Goal: Transaction & Acquisition: Book appointment/travel/reservation

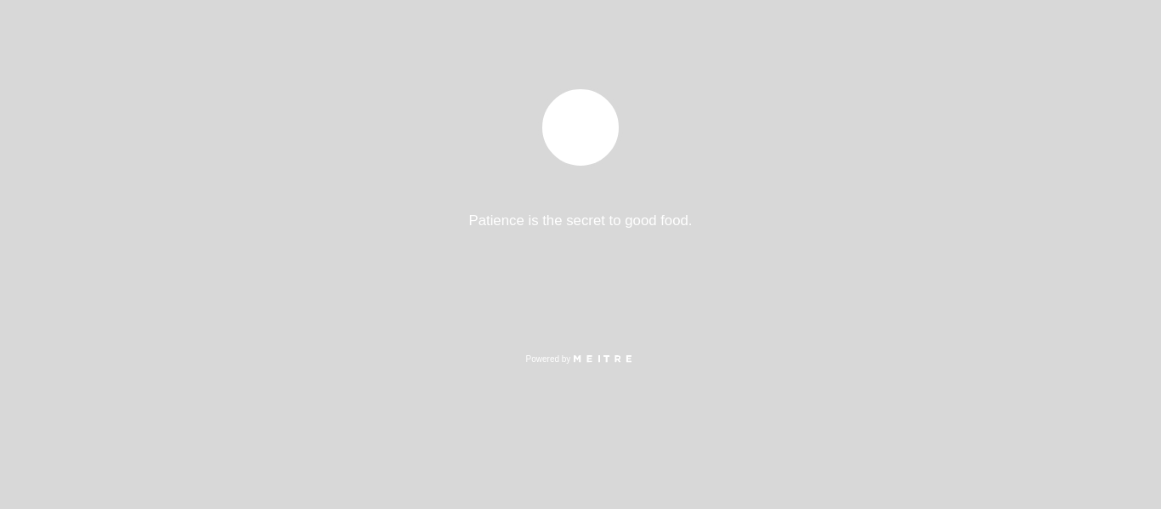
select select "es"
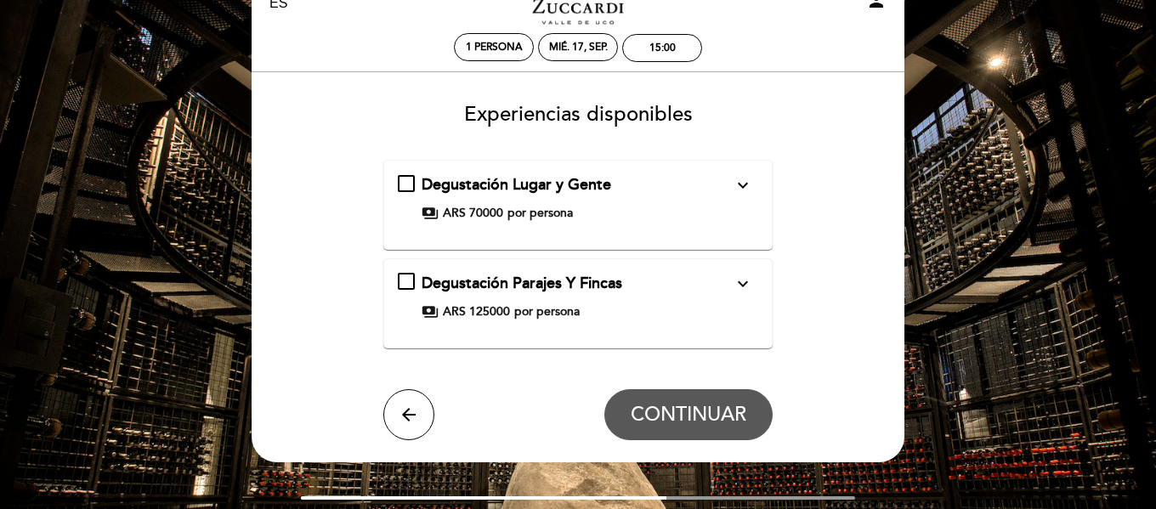
scroll to position [85, 0]
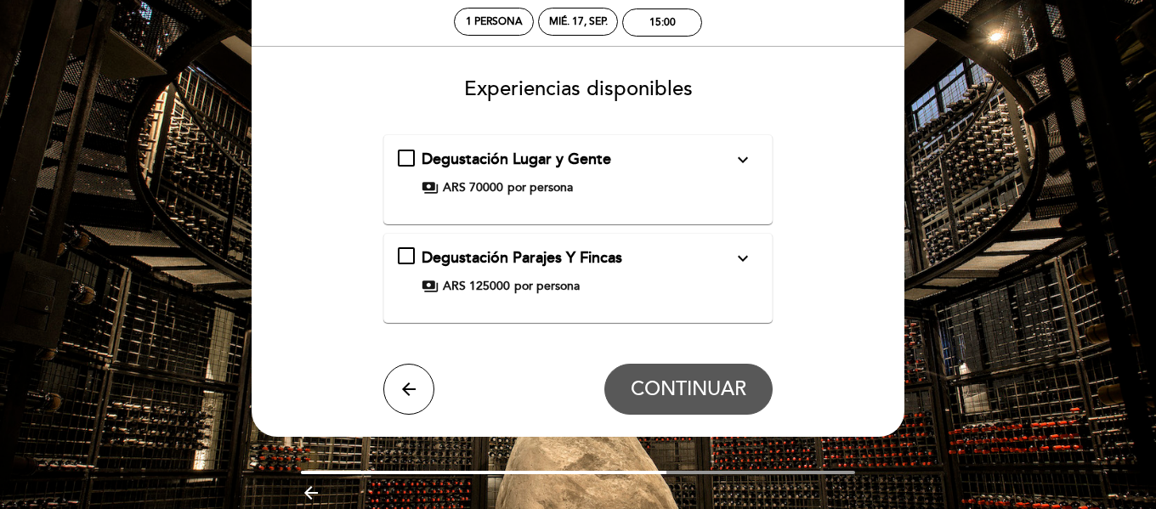
click at [744, 254] on icon "expand_more" at bounding box center [743, 258] width 20 height 20
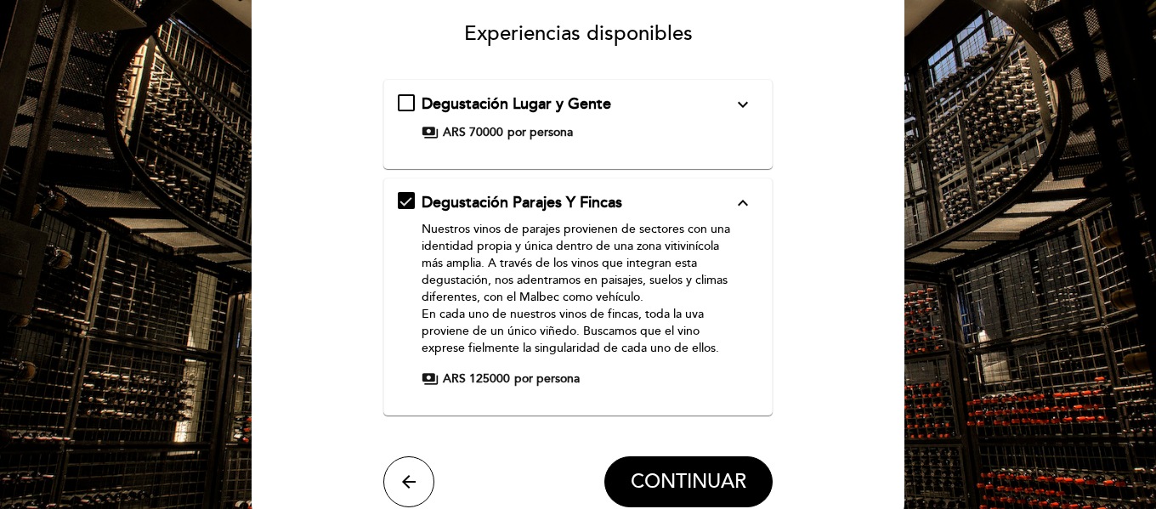
scroll to position [170, 0]
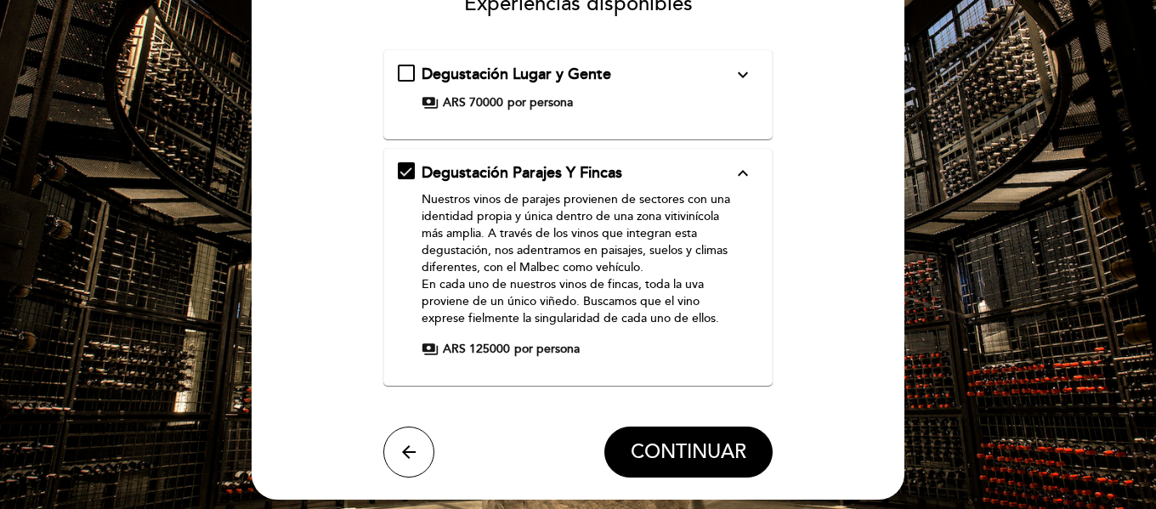
click at [678, 105] on div "payments ARS 70000 por persona" at bounding box center [578, 102] width 312 height 17
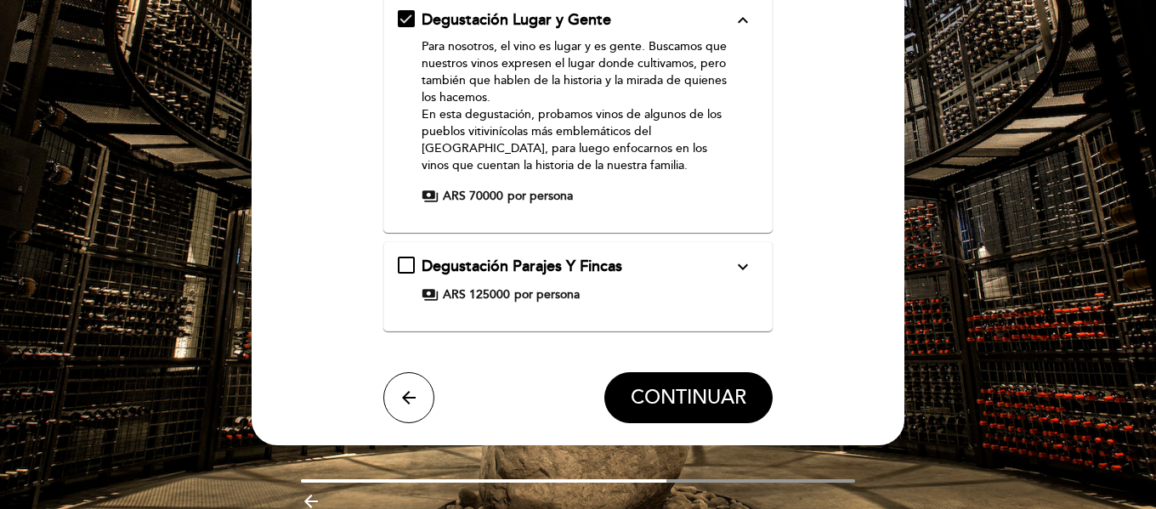
scroll to position [255, 0]
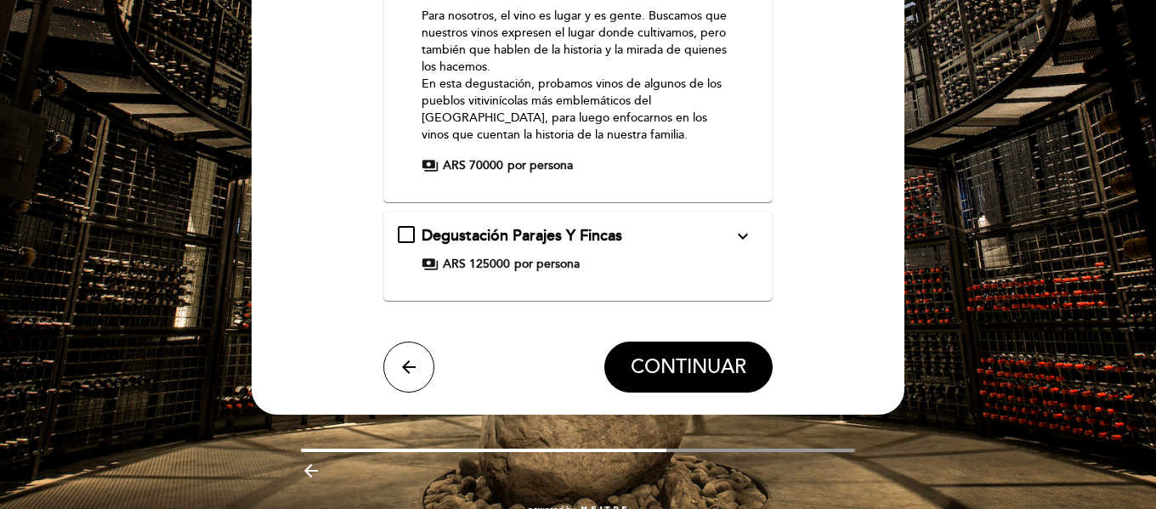
click at [730, 248] on div "Degustación Parajes Y Fincas expand_more Nuestros vinos de parajes provienen de…" at bounding box center [578, 249] width 361 height 48
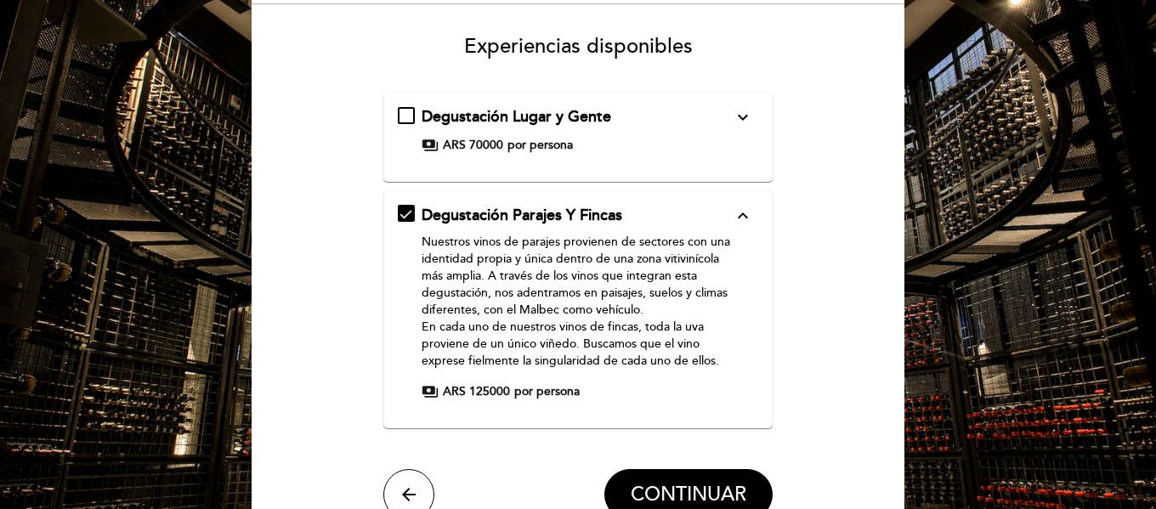
scroll to position [170, 0]
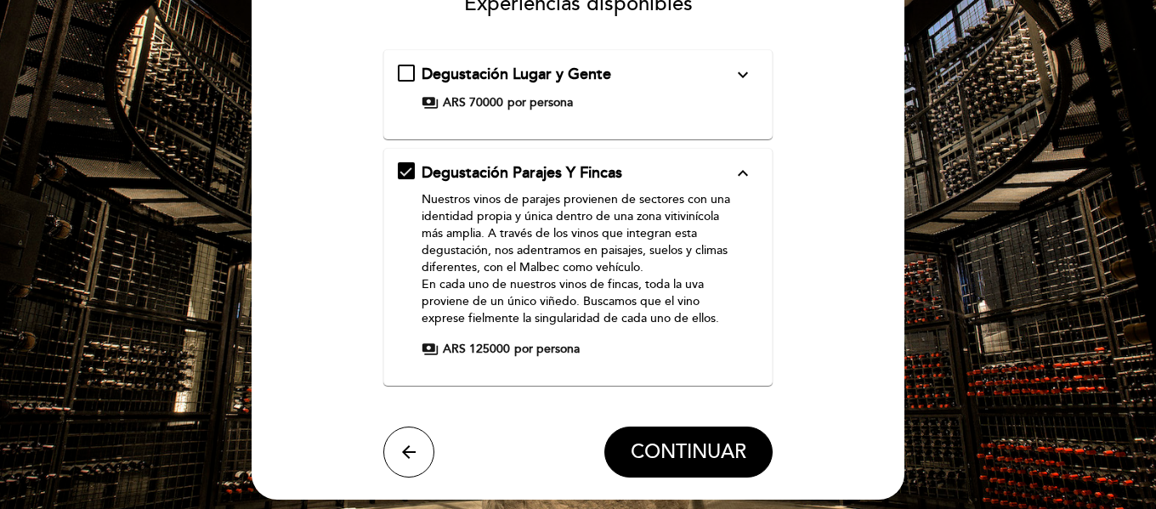
click at [656, 125] on div "Degustación Lugar y Gente expand_more Para nosotros, el vino es lugar y es gent…" at bounding box center [578, 94] width 361 height 61
click at [735, 71] on icon "expand_more" at bounding box center [743, 75] width 20 height 20
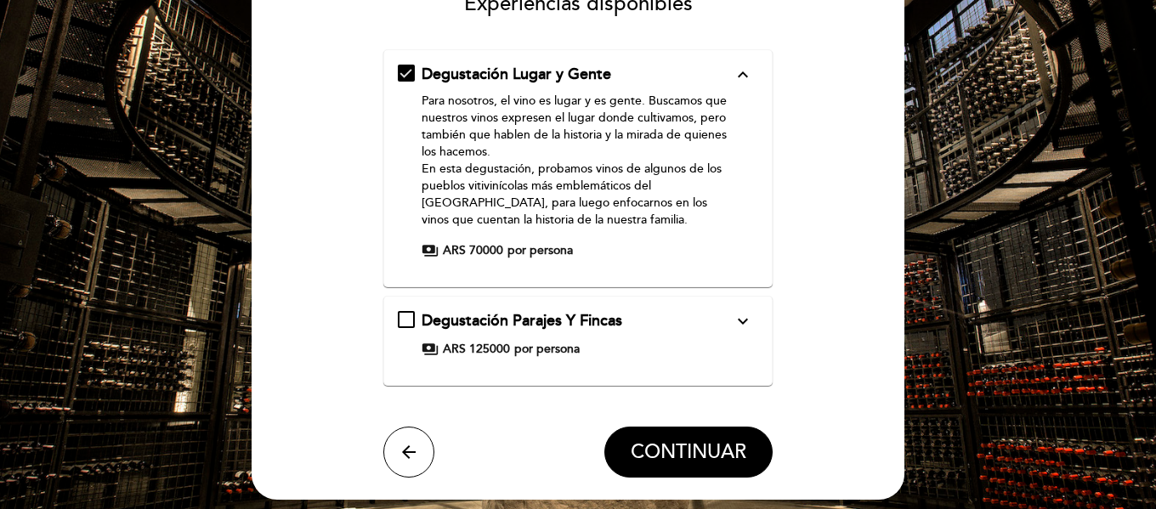
click at [694, 333] on div "Degustación Parajes Y Fincas expand_more Nuestros vinos de parajes provienen de…" at bounding box center [578, 334] width 361 height 48
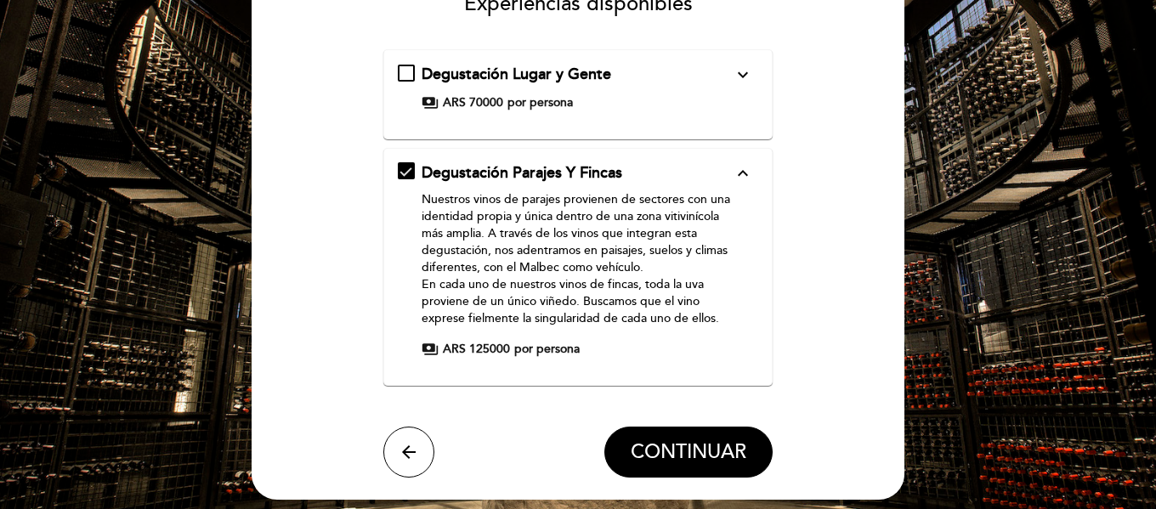
click at [655, 74] on div "Degustación Lugar y Gente expand_more" at bounding box center [578, 75] width 312 height 22
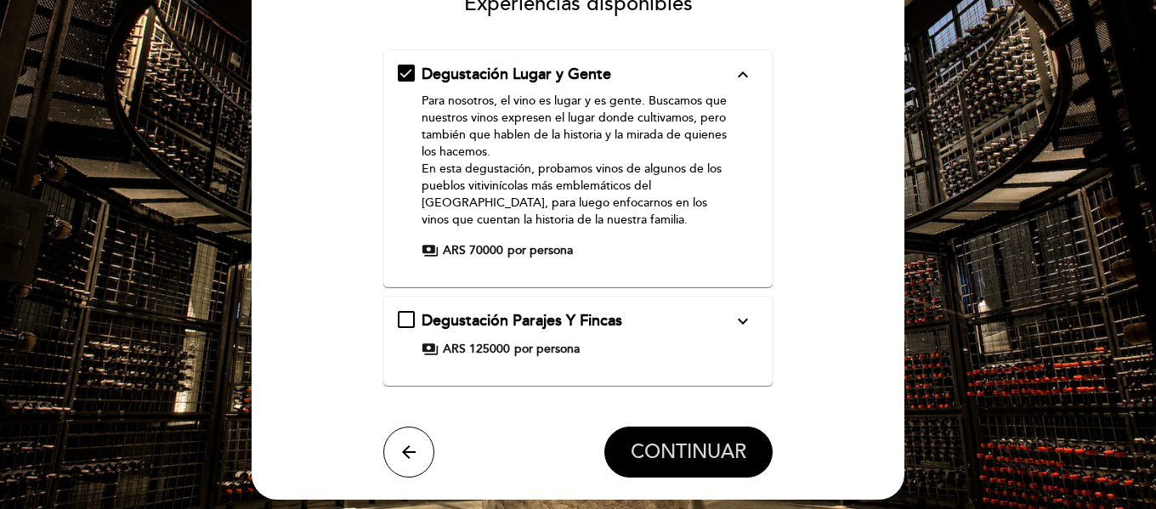
click at [638, 444] on span "CONTINUAR" at bounding box center [689, 452] width 116 height 24
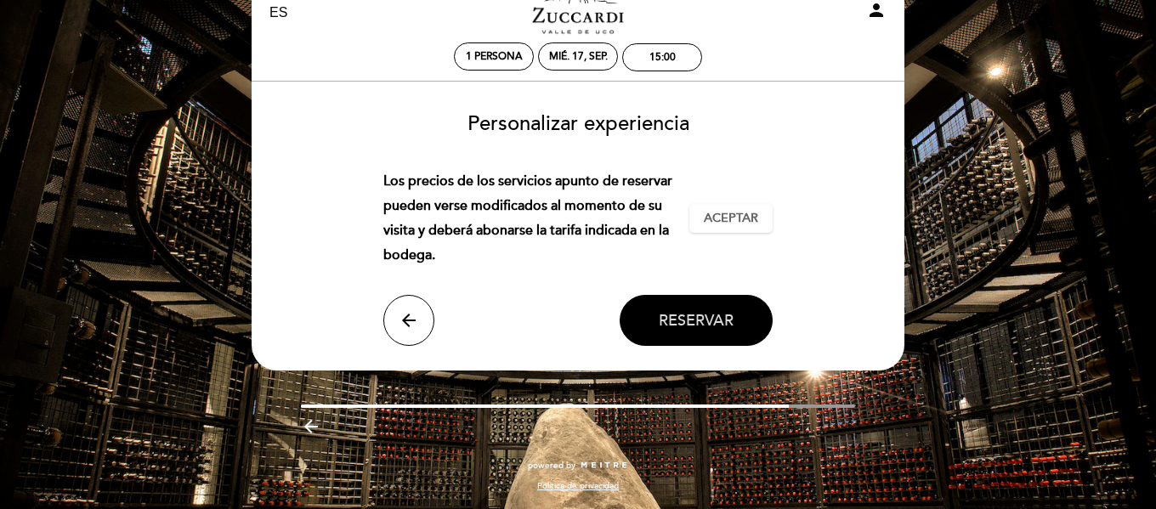
click at [687, 311] on span "Reservar" at bounding box center [696, 320] width 75 height 19
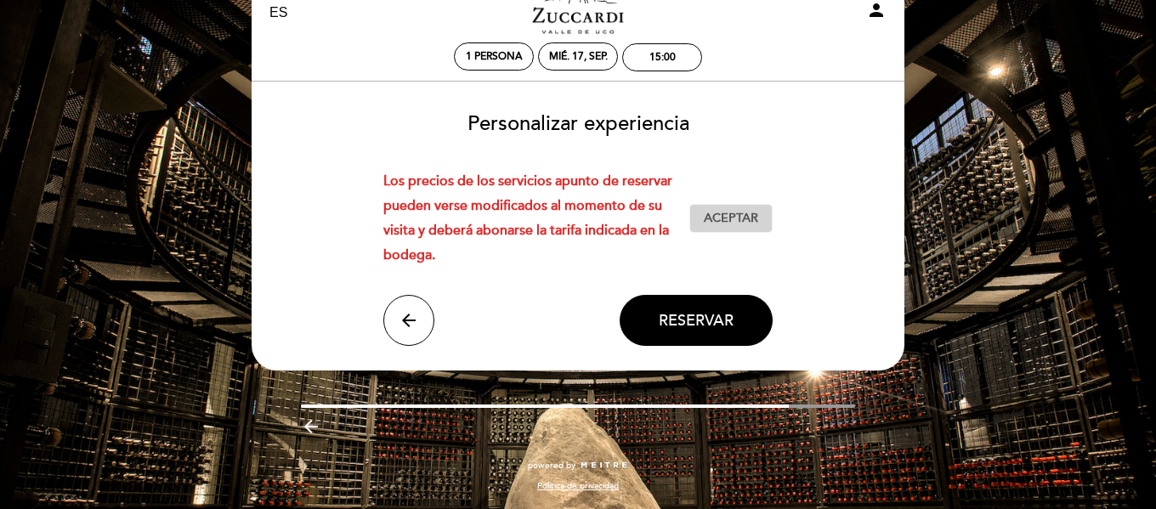
click at [738, 205] on button "Aceptar Aceptado" at bounding box center [731, 218] width 83 height 29
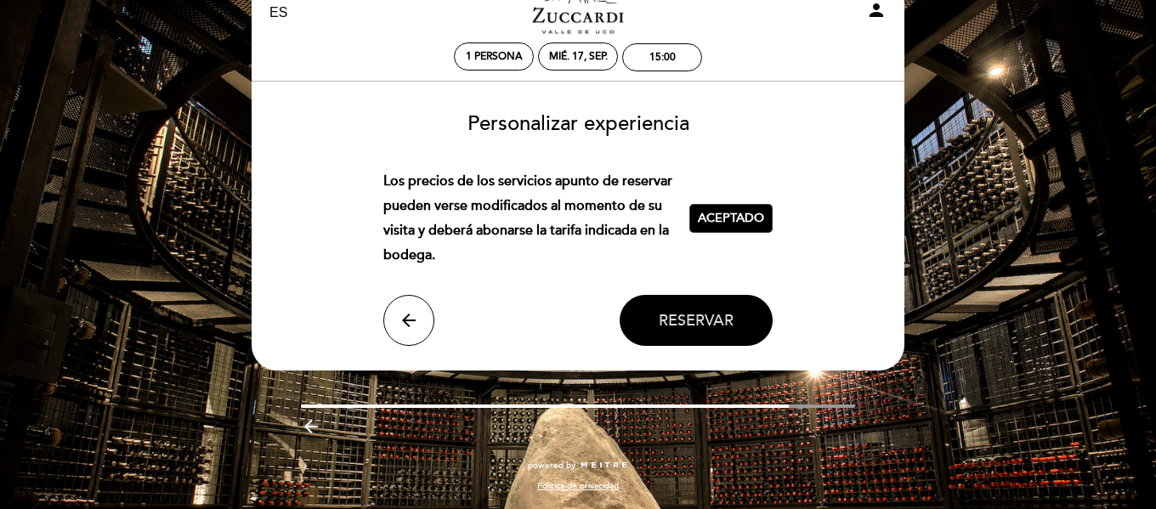
click at [719, 302] on button "Reservar" at bounding box center [696, 320] width 153 height 51
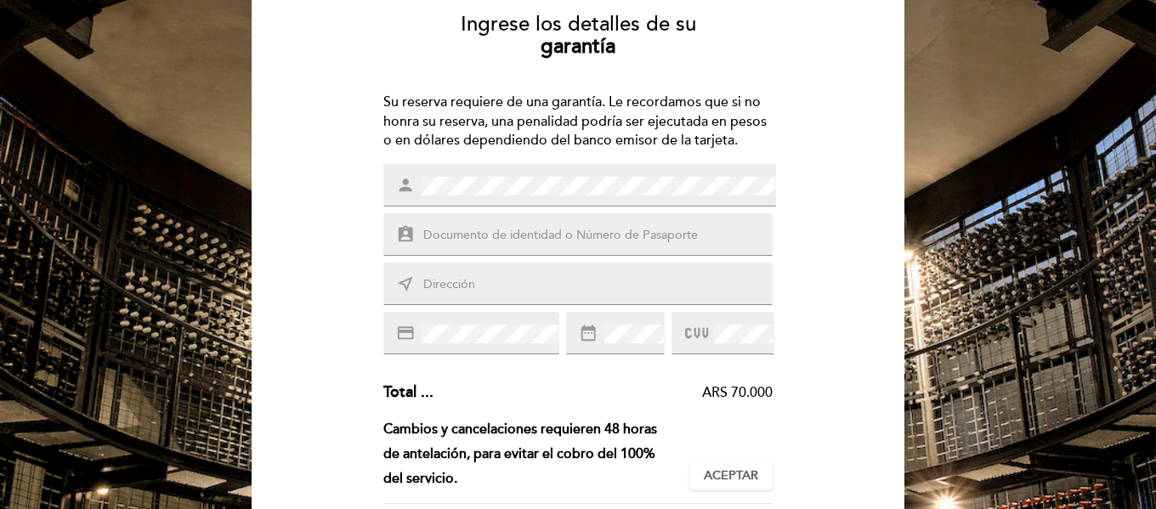
scroll to position [170, 0]
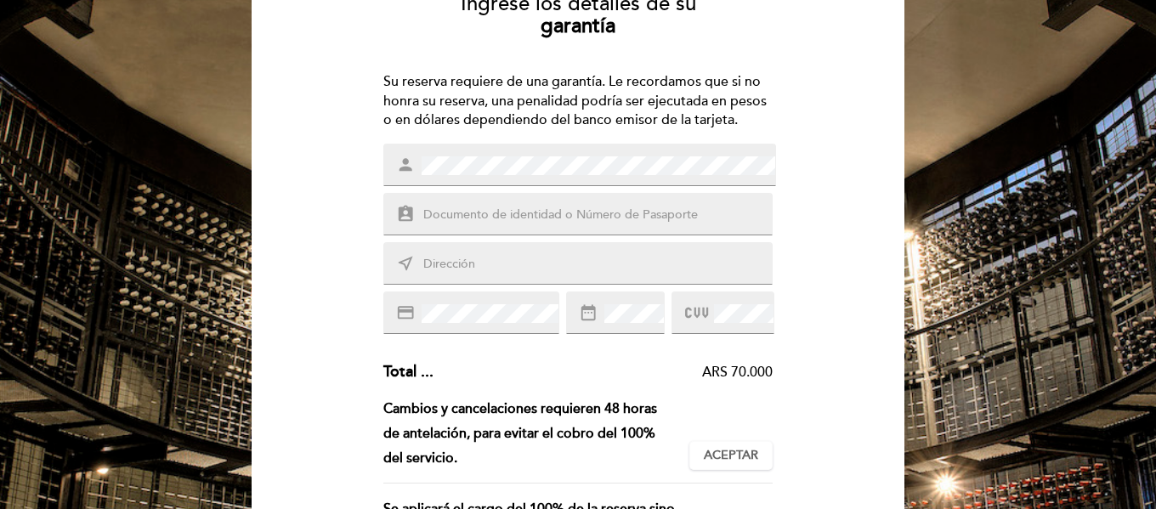
click at [536, 218] on input "text" at bounding box center [599, 216] width 354 height 20
type input "2993240600101"
click at [519, 268] on input "text" at bounding box center [599, 265] width 354 height 20
type input "10 Calle 17-08"
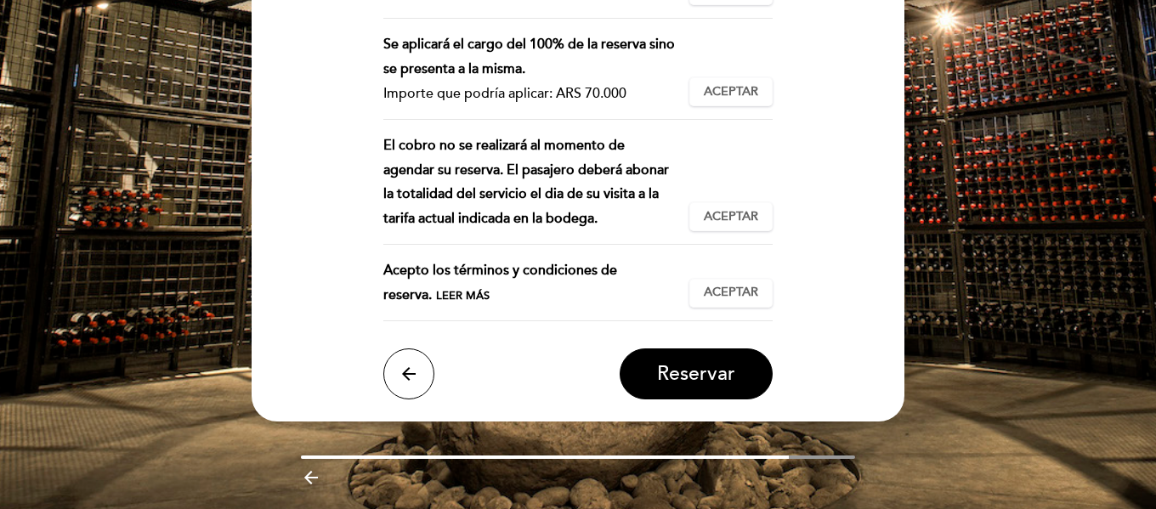
scroll to position [680, 0]
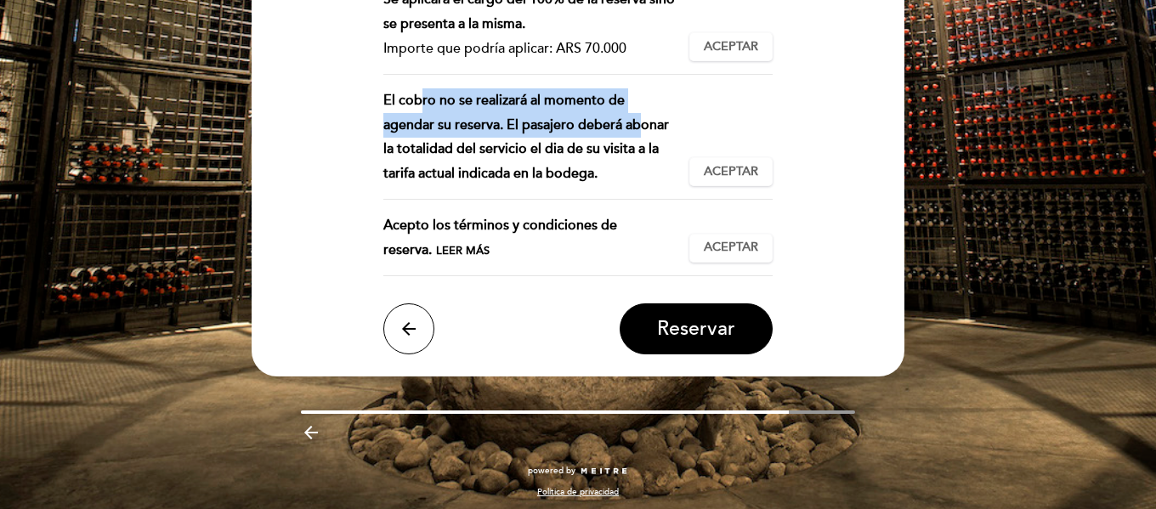
drag, startPoint x: 401, startPoint y: 99, endPoint x: 612, endPoint y: 133, distance: 213.7
click at [612, 133] on div "El cobro no se realizará al momento de agendar su reserva. El pasajero deberá a…" at bounding box center [536, 137] width 307 height 98
drag, startPoint x: 594, startPoint y: 176, endPoint x: 429, endPoint y: 120, distance: 174.2
click at [429, 121] on div "El cobro no se realizará al momento de agendar su reserva. El pasajero deberá a…" at bounding box center [536, 137] width 307 height 98
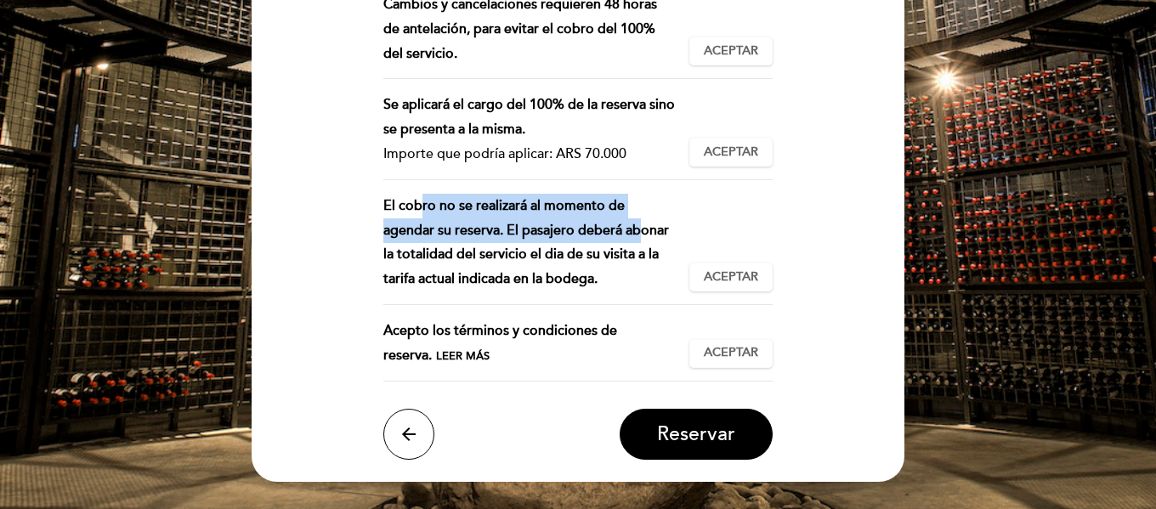
scroll to position [425, 0]
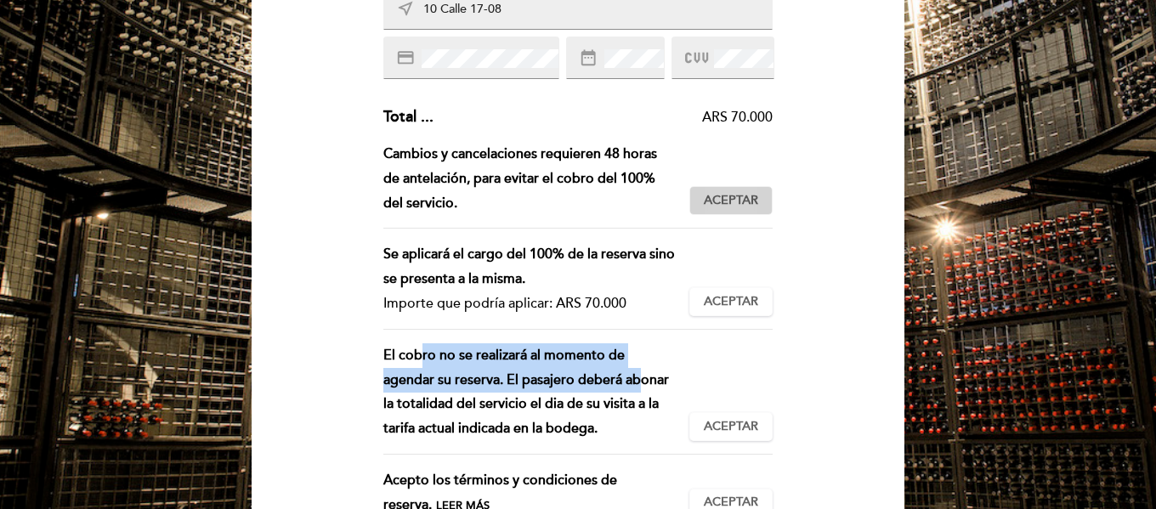
click at [726, 201] on span "Aceptar" at bounding box center [731, 201] width 54 height 18
click at [740, 296] on span "Aceptar" at bounding box center [731, 302] width 54 height 18
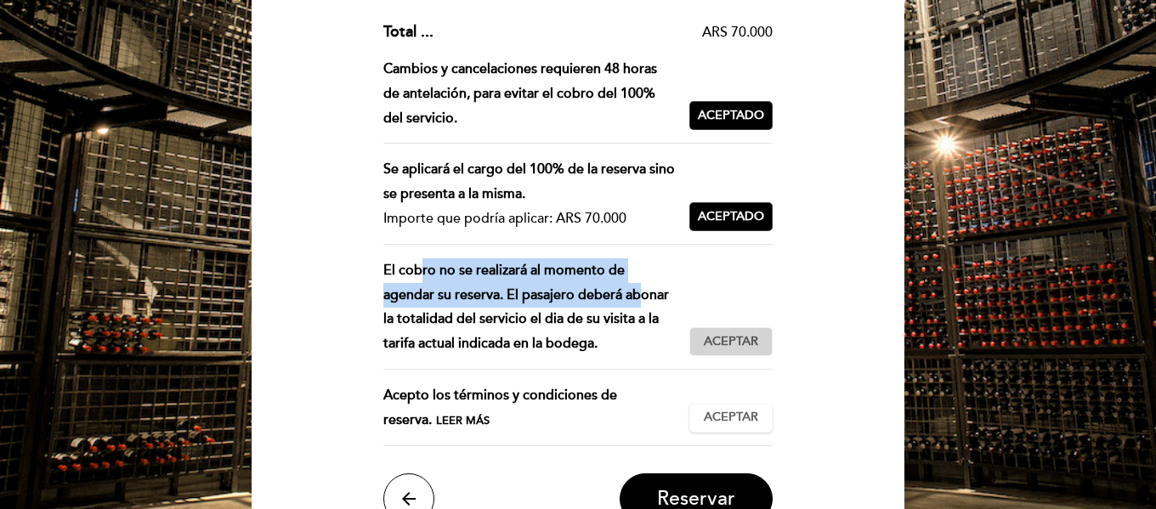
click at [724, 344] on span "Aceptar" at bounding box center [731, 342] width 54 height 18
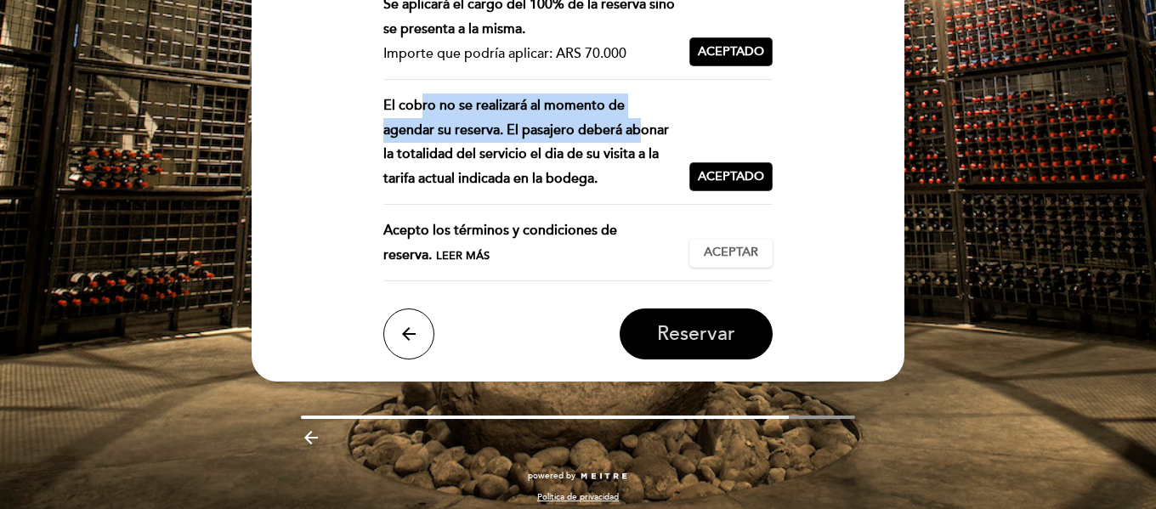
scroll to position [680, 0]
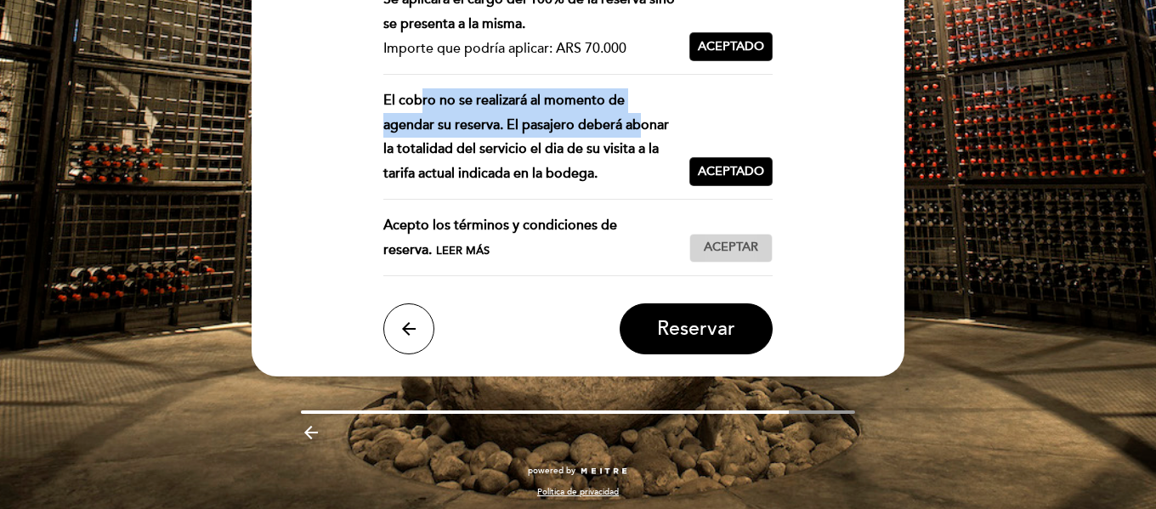
click at [736, 247] on span "Aceptar" at bounding box center [731, 248] width 54 height 18
click at [734, 340] on span "Reservar" at bounding box center [696, 329] width 78 height 24
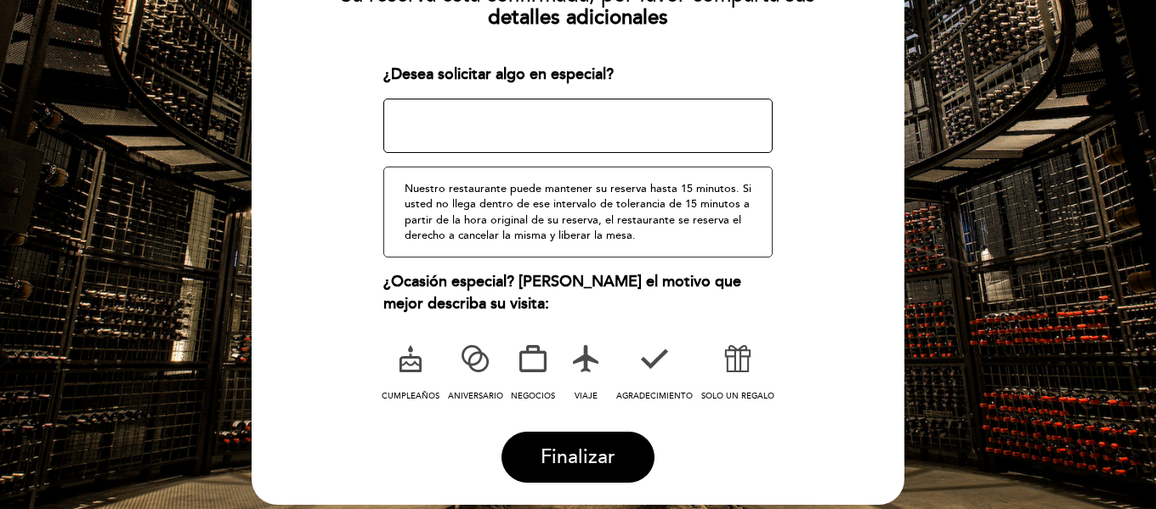
scroll to position [255, 0]
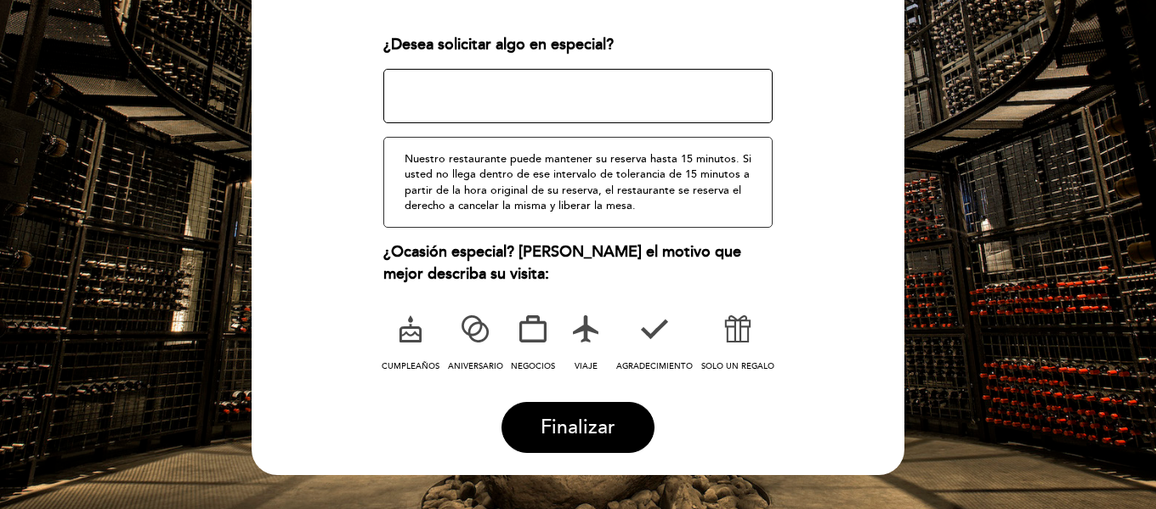
click at [588, 331] on icon at bounding box center [586, 329] width 44 height 44
click at [590, 425] on span "Finalizar" at bounding box center [578, 428] width 75 height 24
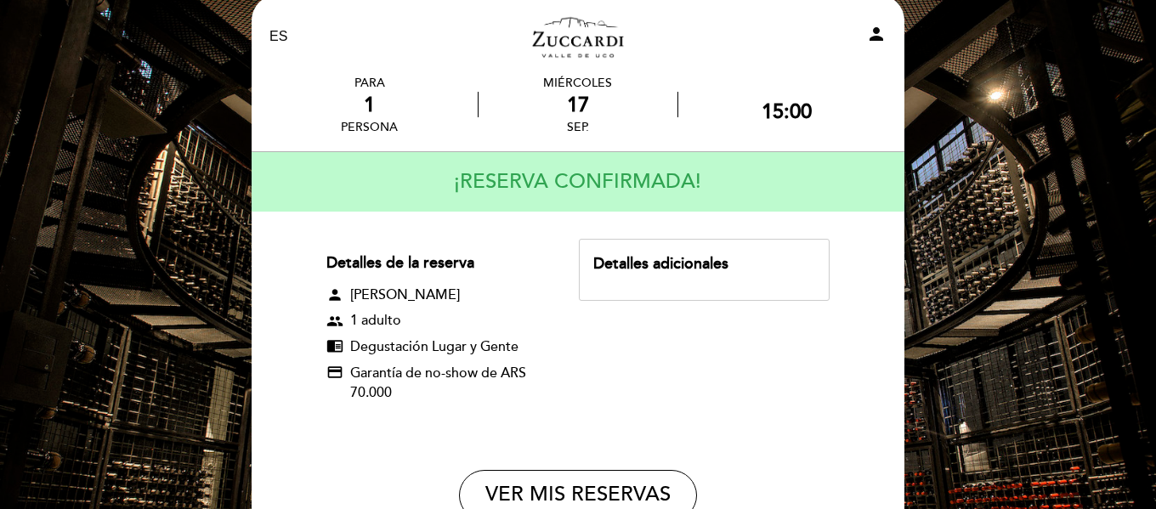
scroll to position [0, 0]
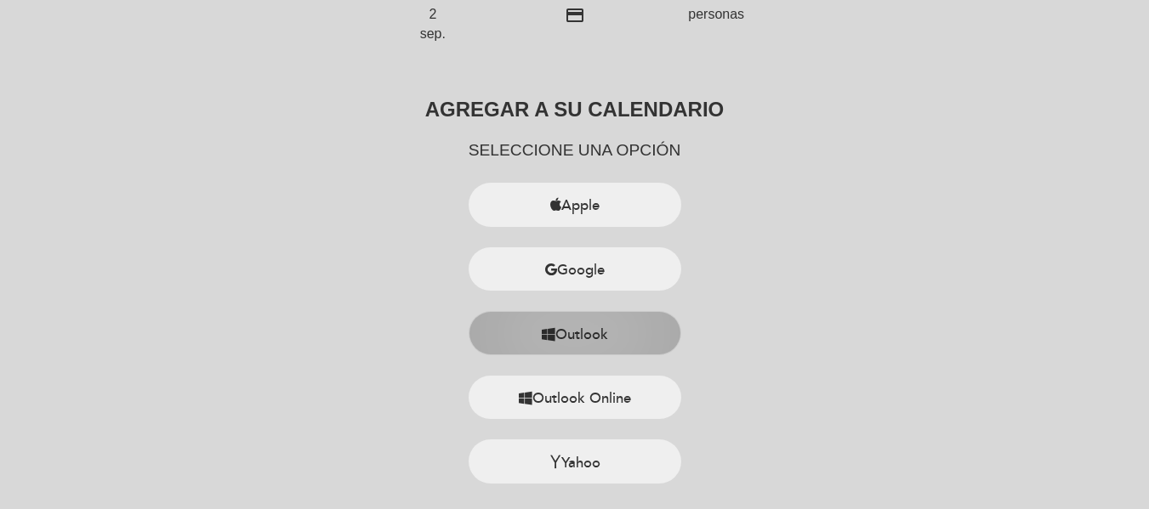
scroll to position [85, 0]
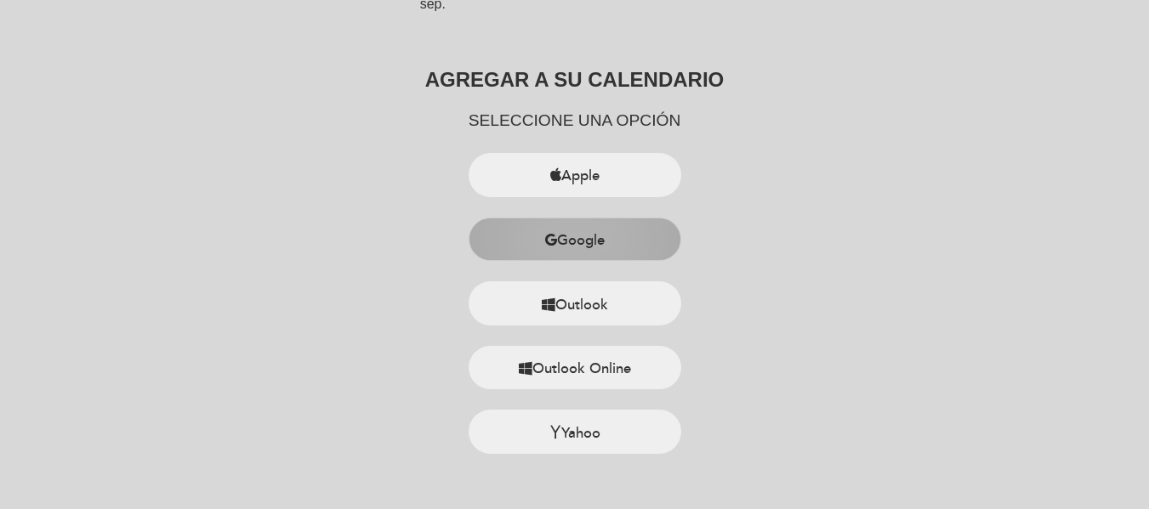
click at [660, 246] on button "Google" at bounding box center [574, 240] width 213 height 44
